Goal: Navigation & Orientation: Find specific page/section

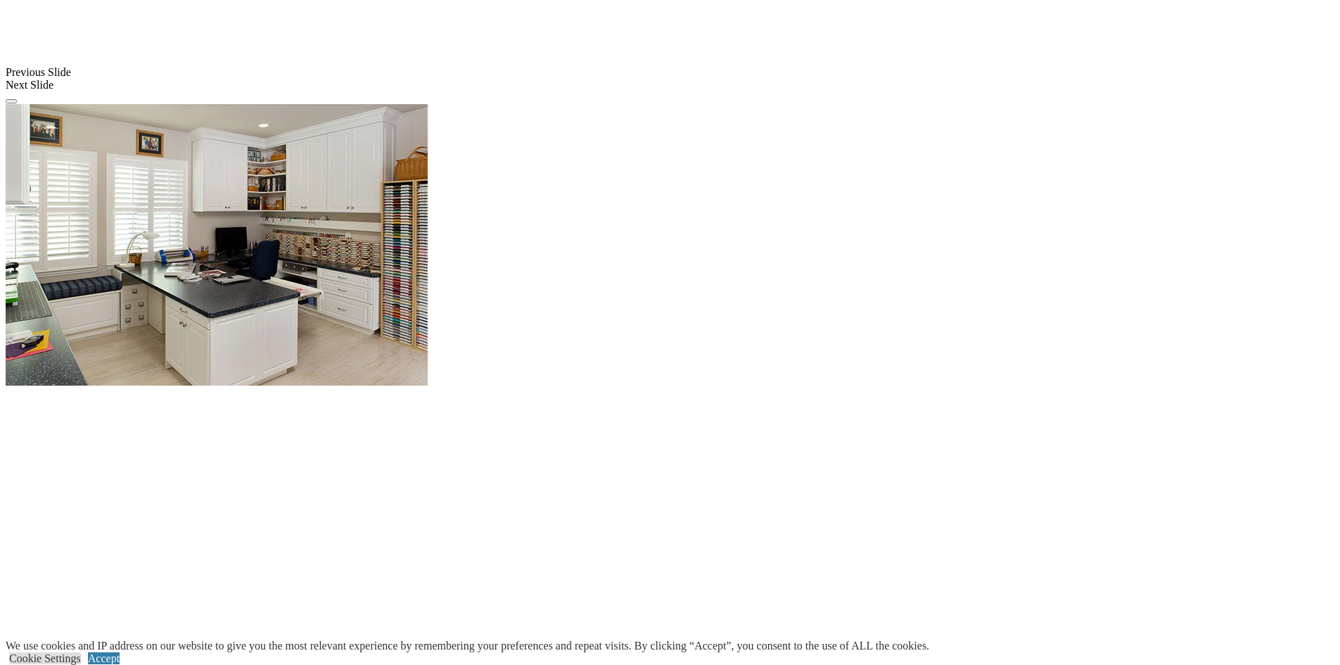
scroll to position [1266, 0]
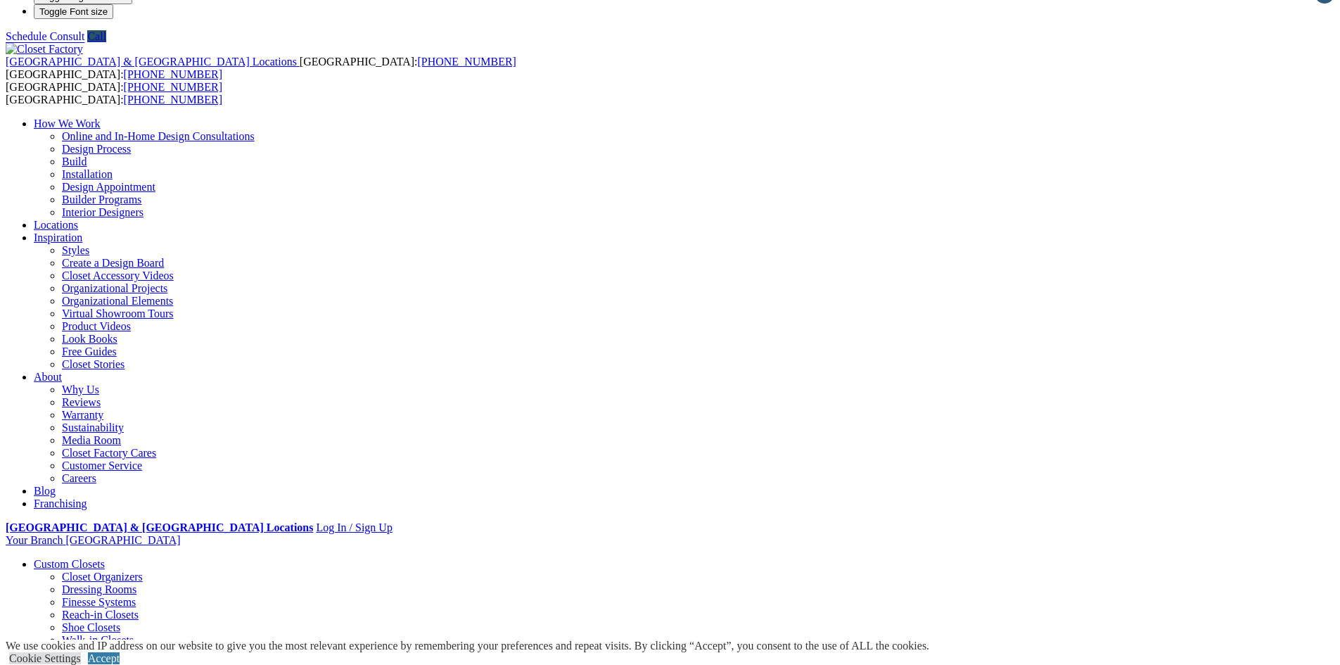
scroll to position [0, 0]
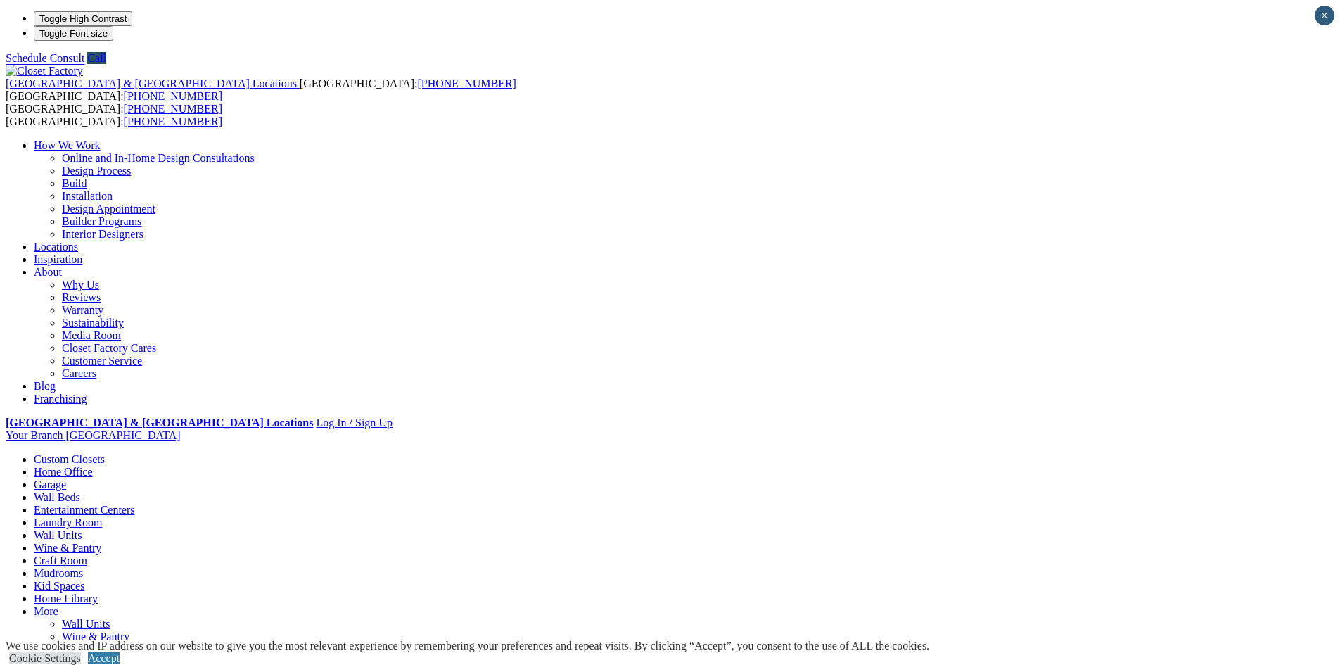
click at [83, 567] on link "Mudrooms" at bounding box center [58, 573] width 49 height 12
